Goal: Transaction & Acquisition: Obtain resource

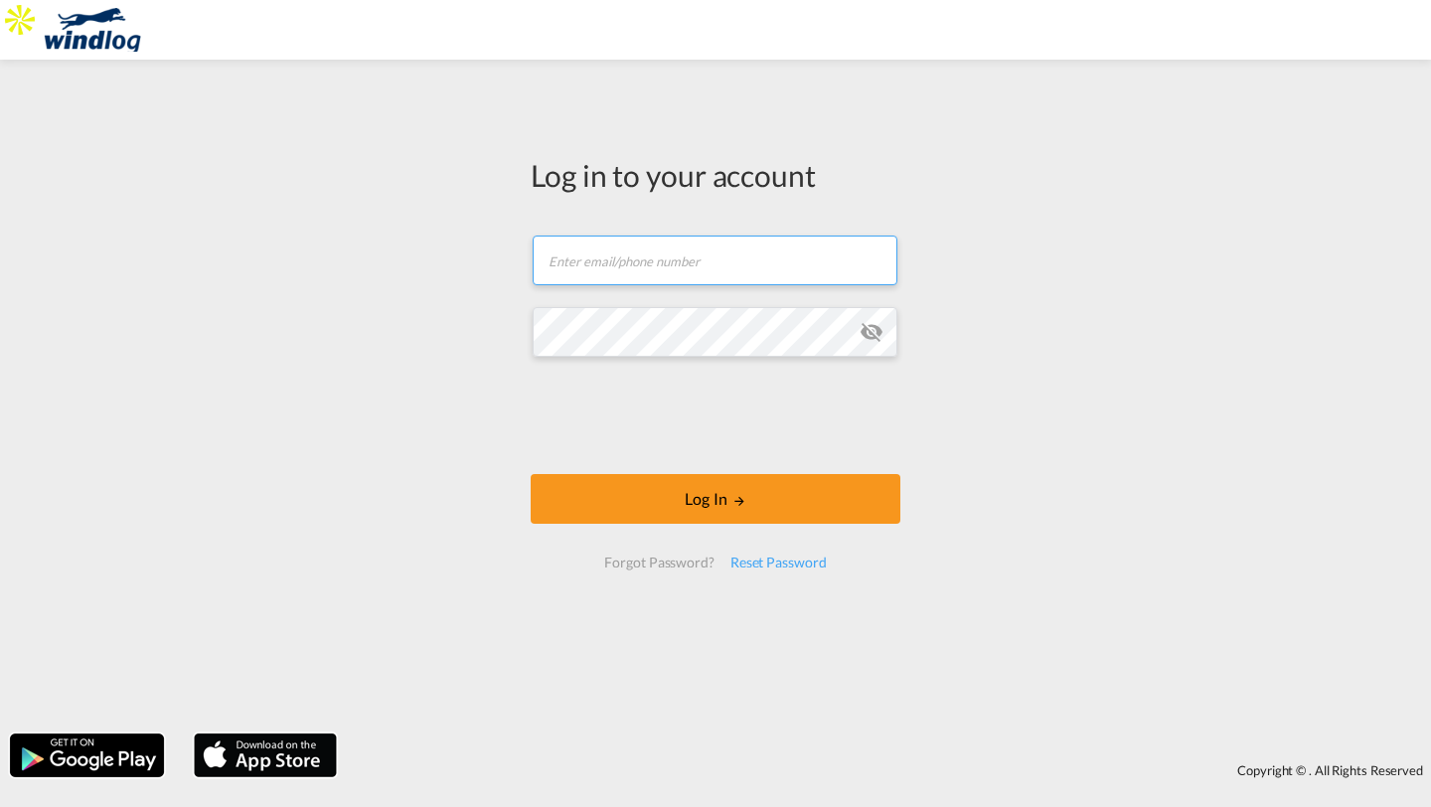
type input "[EMAIL_ADDRESS][DOMAIN_NAME]"
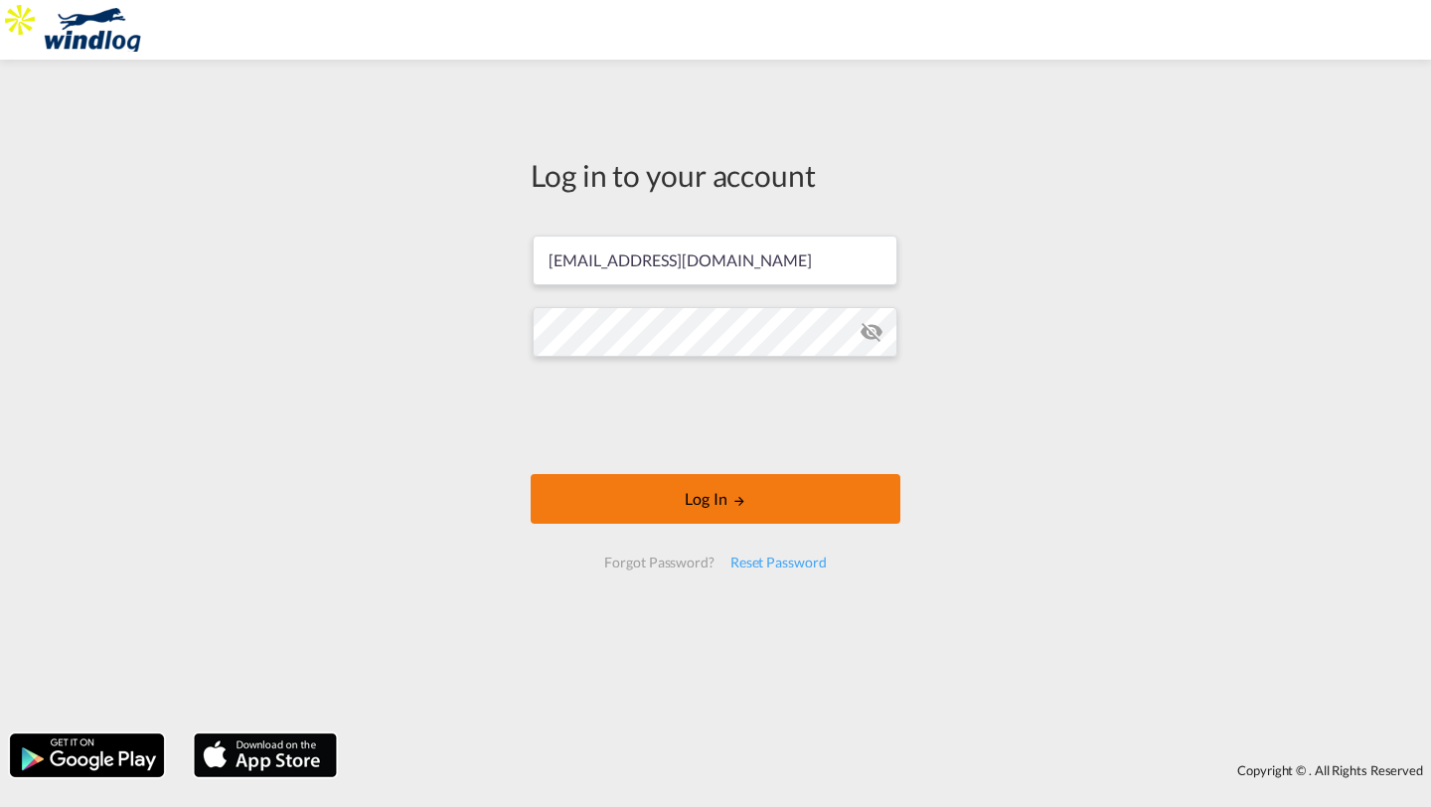
click at [572, 486] on button "Log In" at bounding box center [716, 499] width 370 height 50
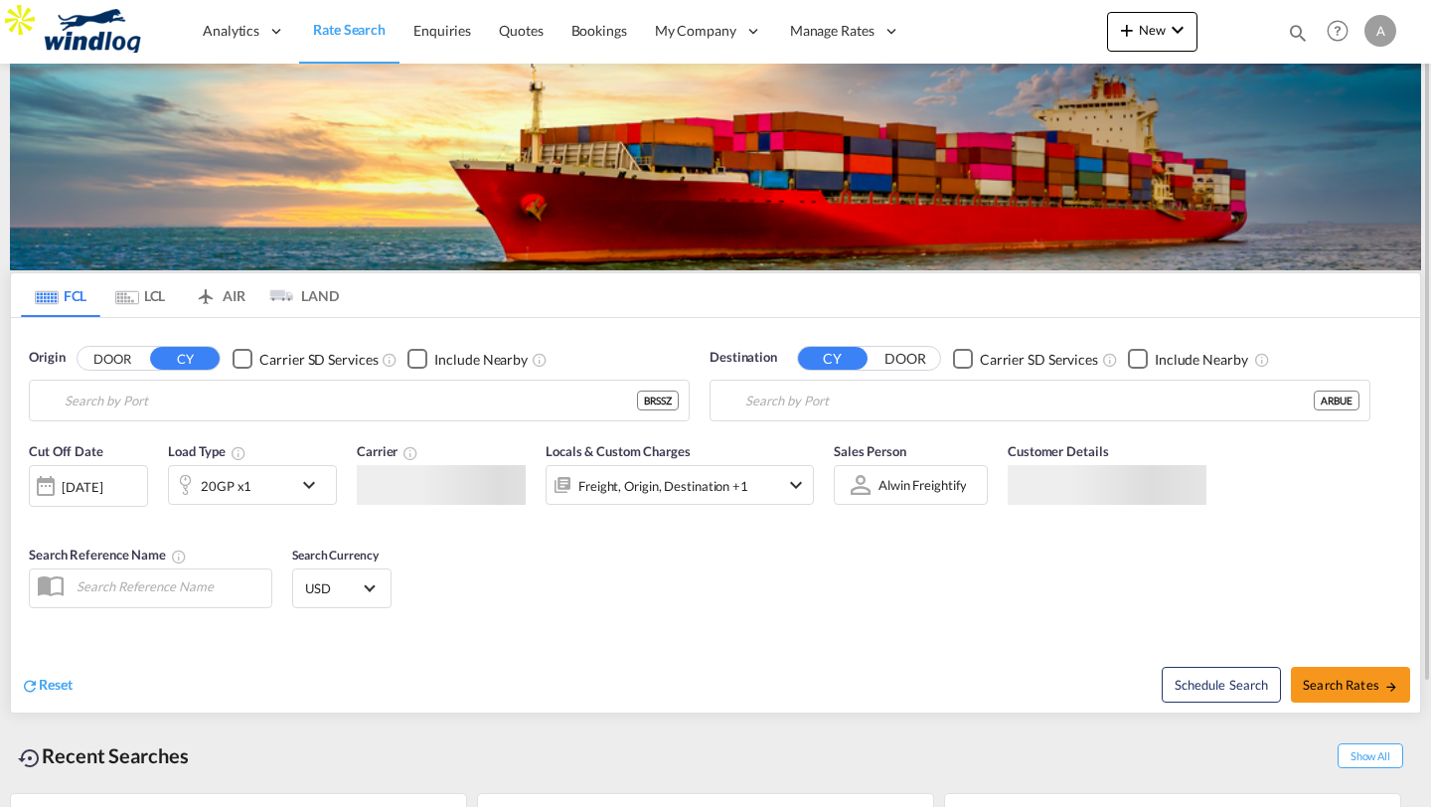
type input "[PERSON_NAME], BRSSZ"
type input "[GEOGRAPHIC_DATA], [GEOGRAPHIC_DATA]"
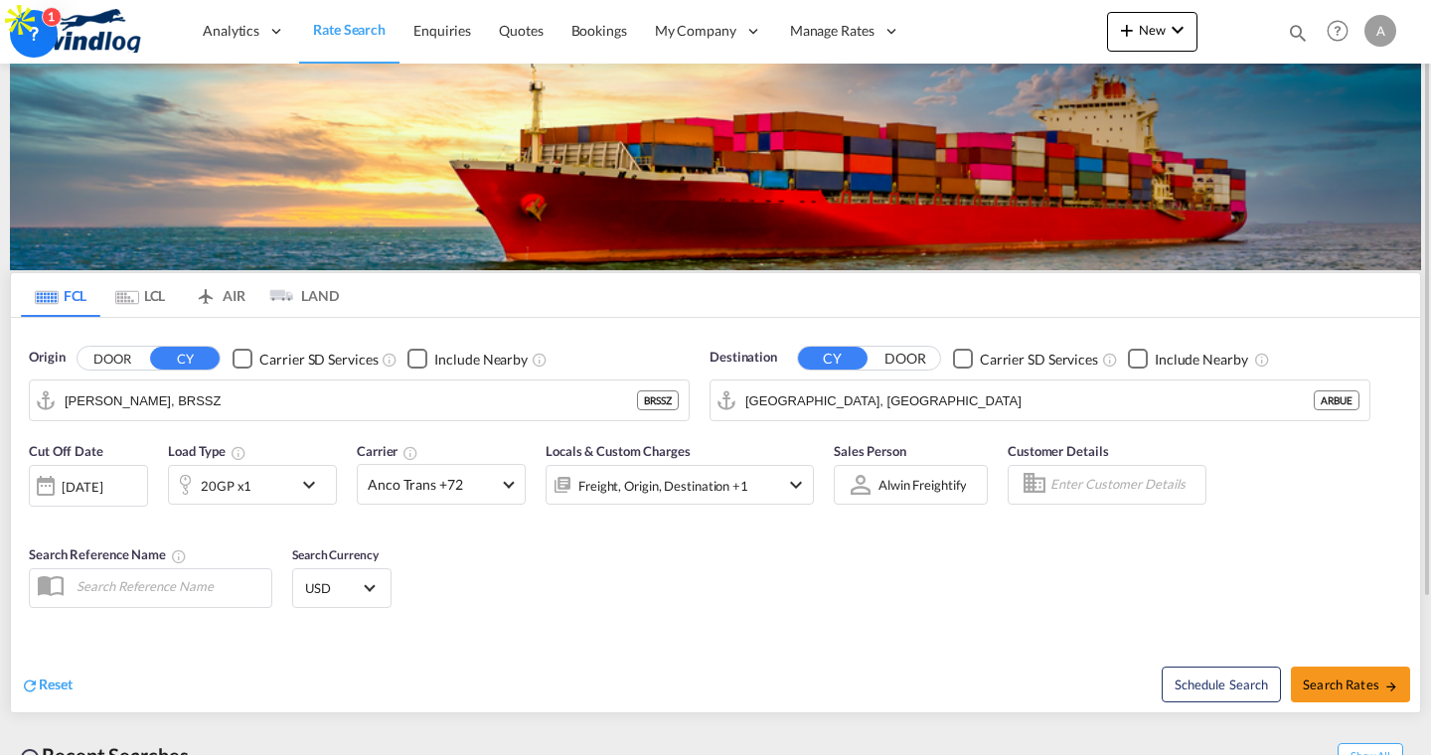
click at [1089, 476] on input "Enter Customer Details" at bounding box center [1125, 485] width 149 height 30
click at [1119, 507] on md-autocomplete-wrap "agent" at bounding box center [1125, 490] width 149 height 40
click at [1115, 497] on body "Analytics Reports Dashboard Rate Search Enquiries Quotes Bookings" at bounding box center [715, 377] width 1431 height 755
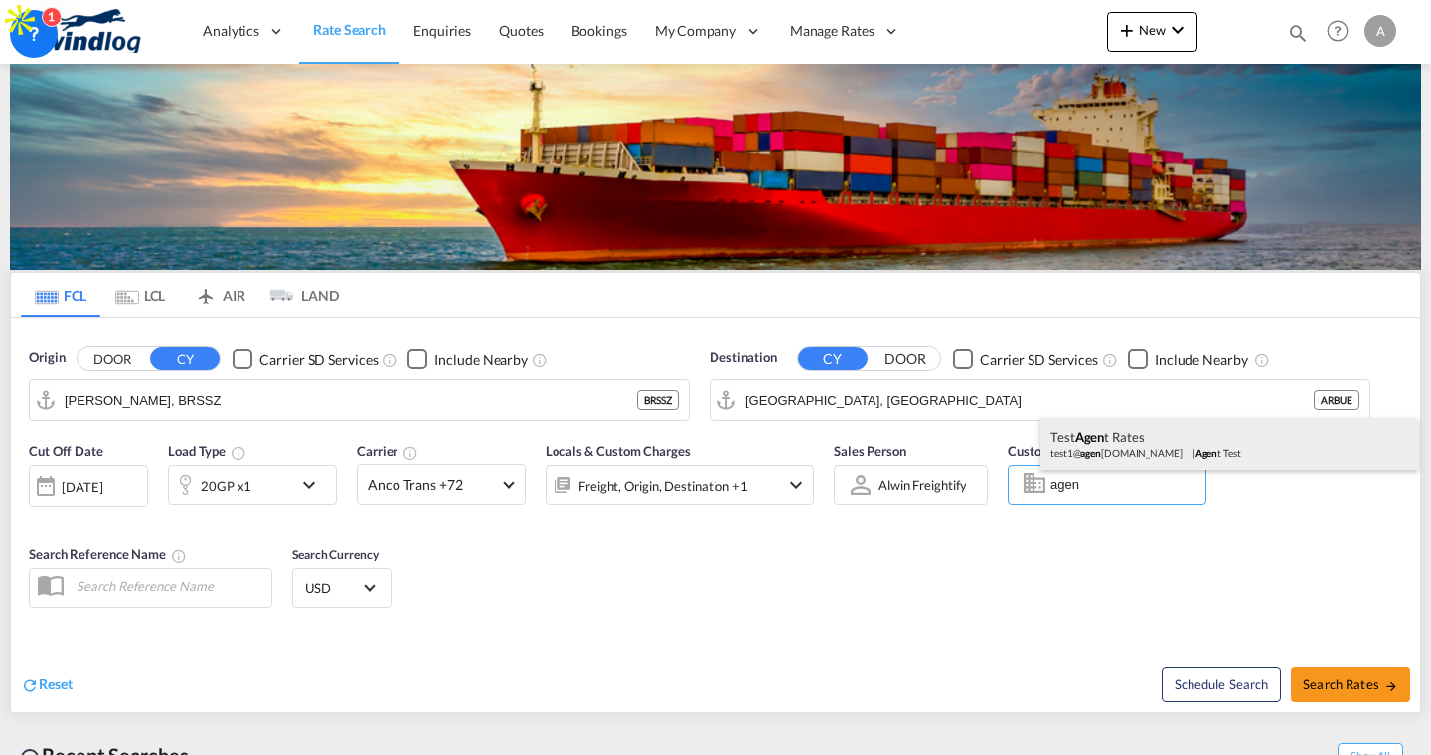
click at [1113, 452] on div "Test Agen t Rates test1@ agen [DOMAIN_NAME] | Agen t Test" at bounding box center [1230, 444] width 378 height 52
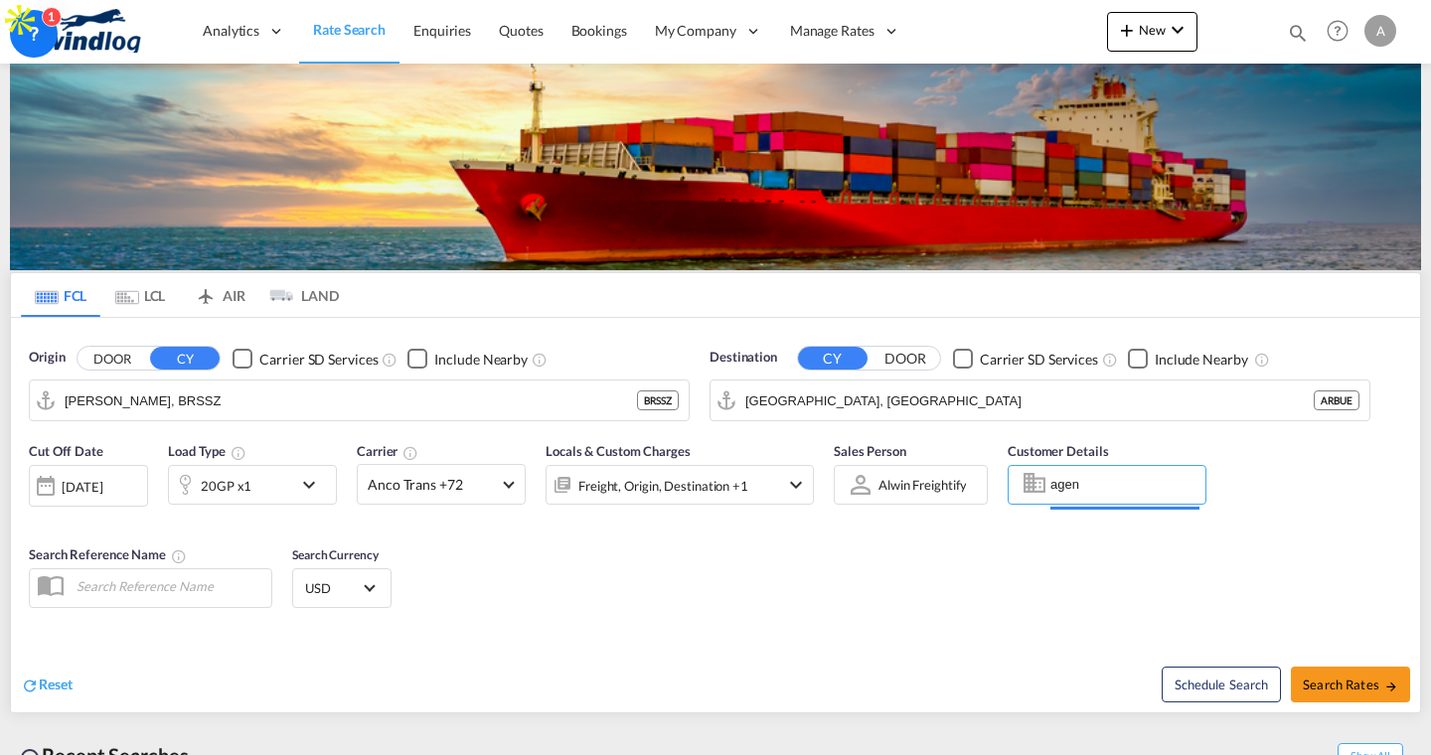
type input "Agent Test, Test Agent Rates, [EMAIL_ADDRESS][DOMAIN_NAME]"
click at [427, 478] on span "Anco Trans +72" at bounding box center [432, 485] width 129 height 20
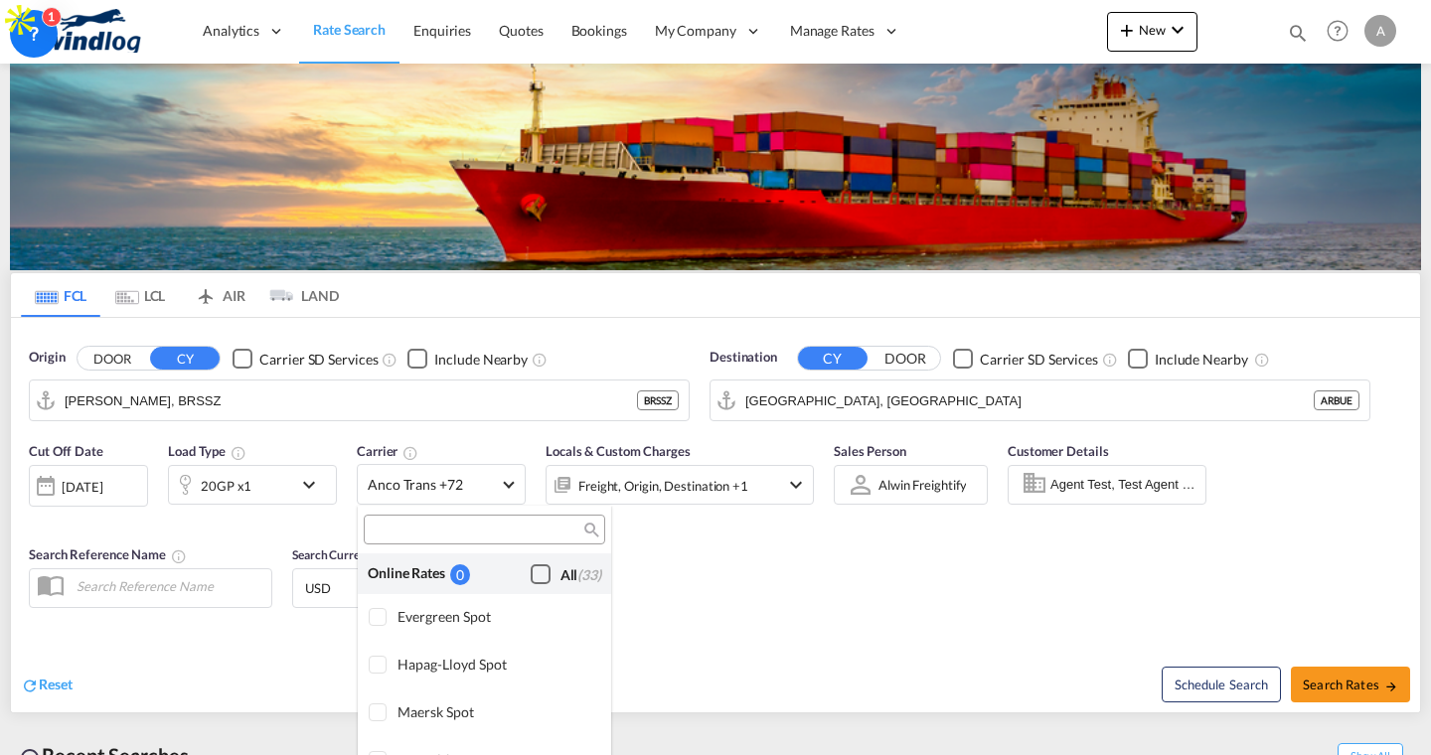
click at [549, 573] on div "Checkbox No Ink" at bounding box center [541, 575] width 20 height 20
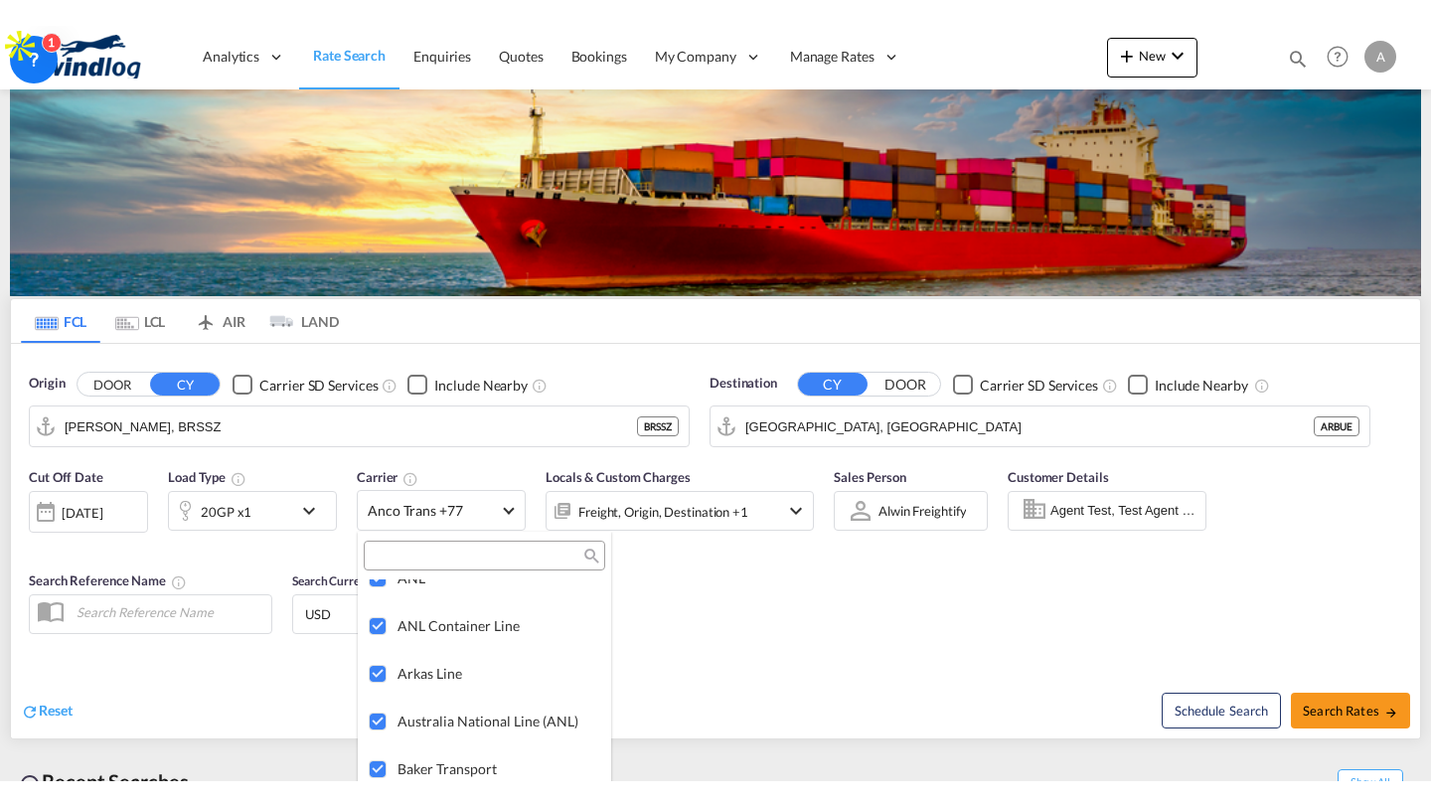
scroll to position [1664, 0]
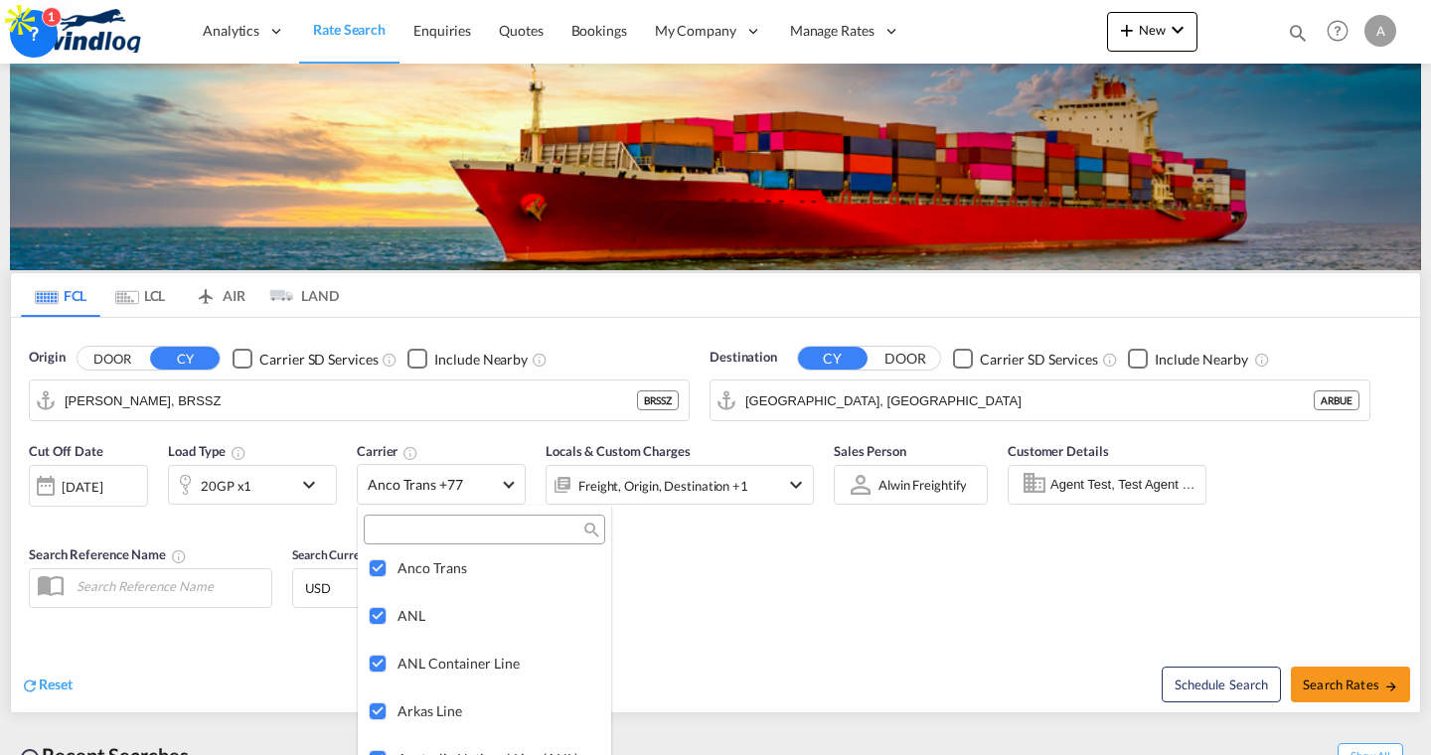
click at [737, 607] on md-backdrop at bounding box center [715, 377] width 1431 height 755
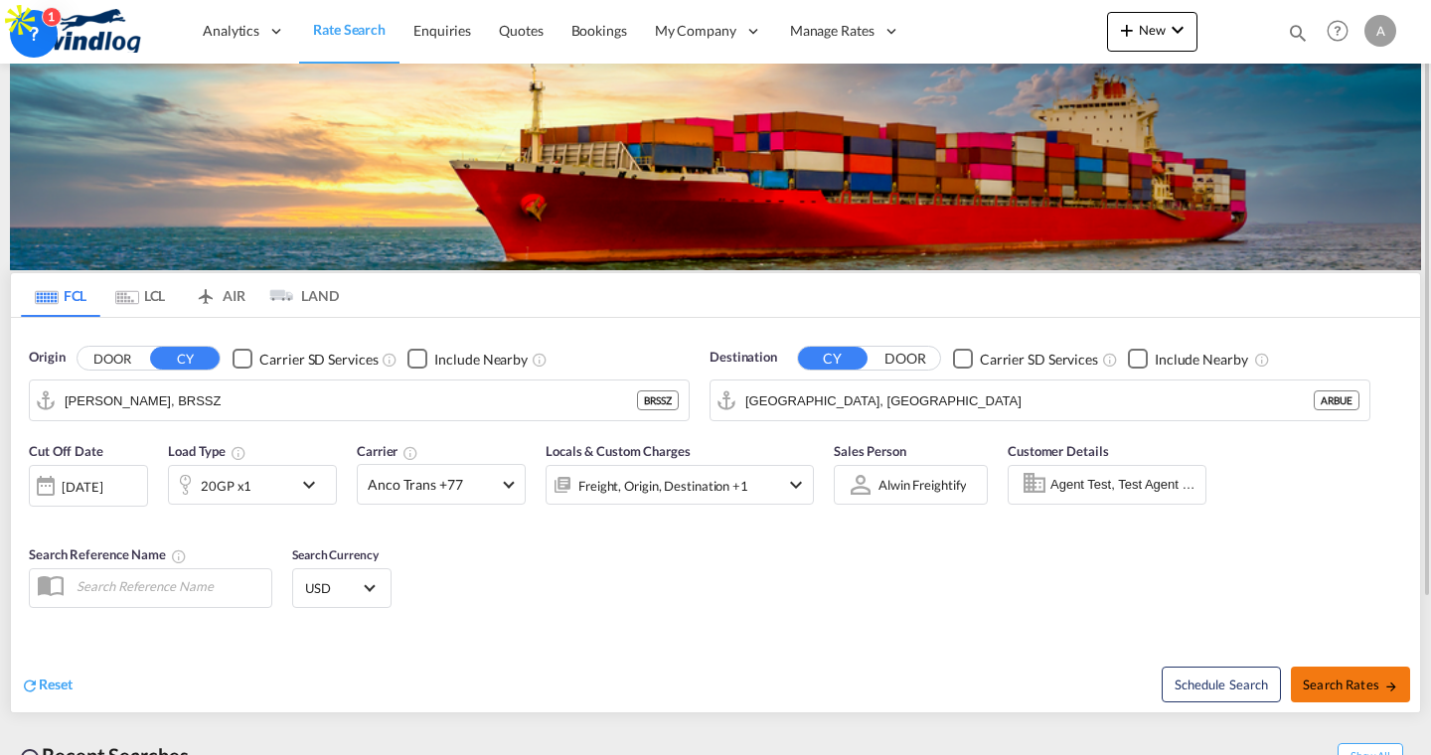
click at [1356, 687] on span "Search Rates" at bounding box center [1350, 685] width 95 height 16
type input "BRSSZ to ARBUE / [DATE]"
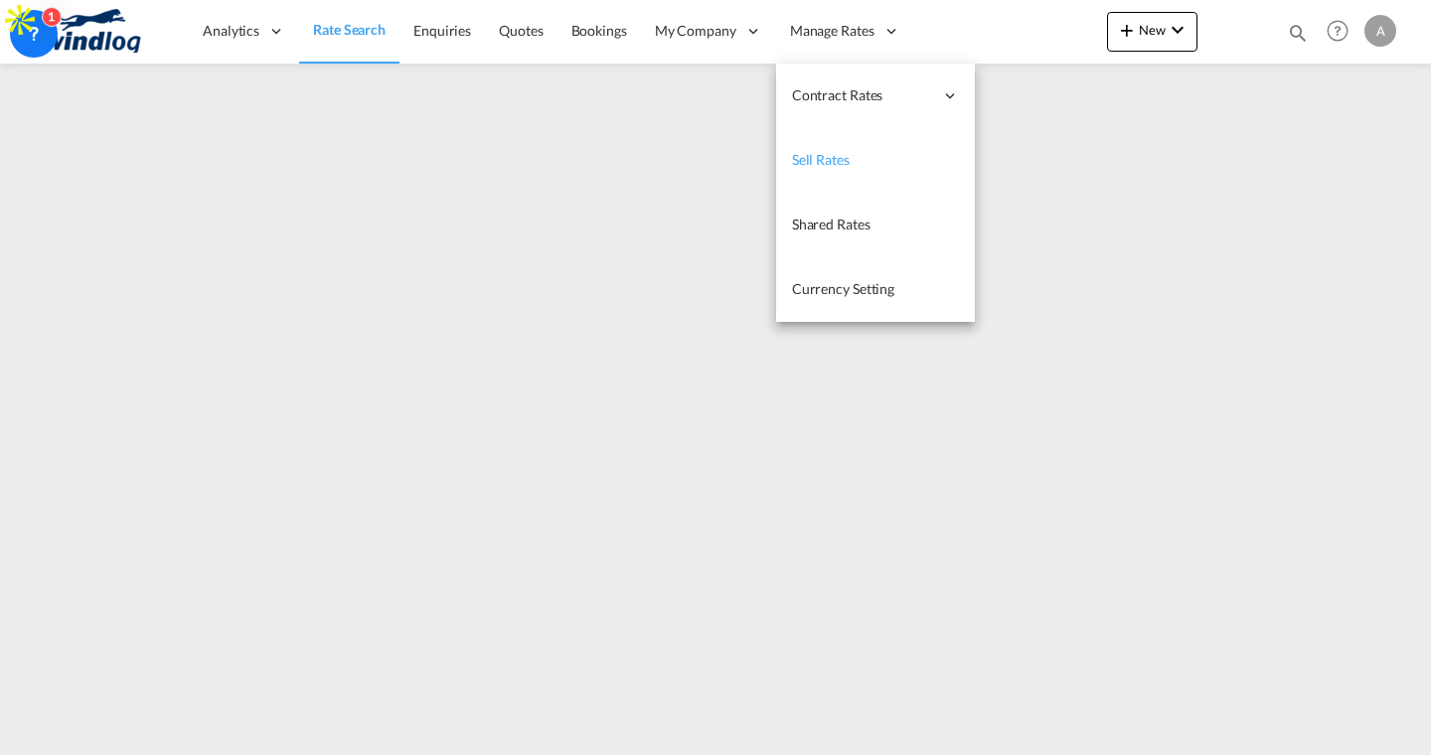
click at [813, 144] on link "Sell Rates" at bounding box center [875, 160] width 199 height 65
